Goal: Information Seeking & Learning: Learn about a topic

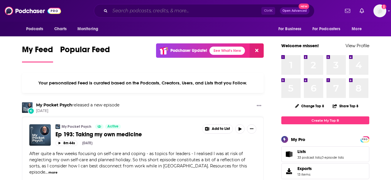
click at [143, 10] on input "Search podcasts, credits, & more..." at bounding box center [185, 10] width 151 height 9
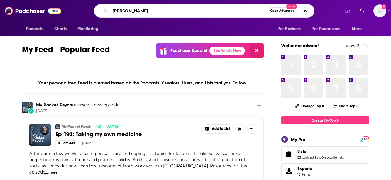
type input "ashish"
type input "Ashish sinha"
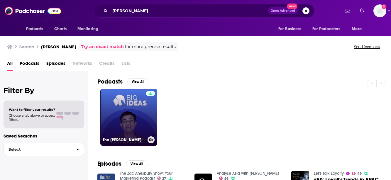
click at [125, 116] on link "The [PERSON_NAME] Show" at bounding box center [128, 117] width 57 height 57
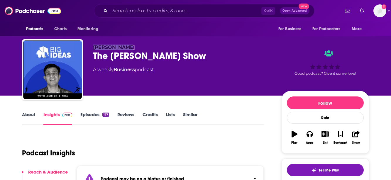
drag, startPoint x: 125, startPoint y: 48, endPoint x: 94, endPoint y: 49, distance: 30.8
click at [94, 49] on p "[PERSON_NAME]" at bounding box center [182, 48] width 179 height 6
copy span "[PERSON_NAME]"
